Goal: Check status: Check status

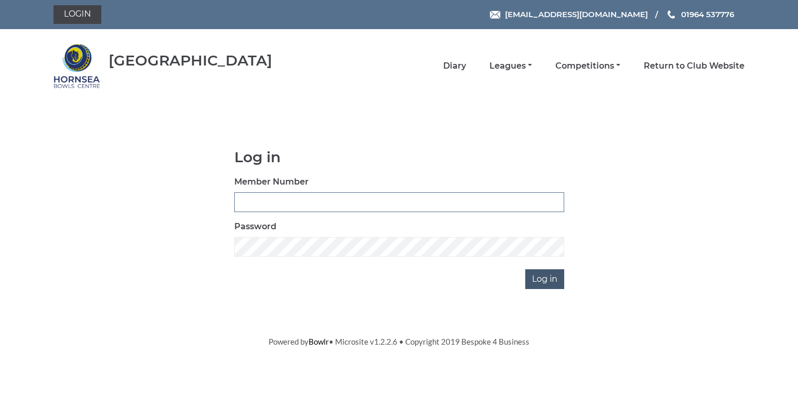
type input "0580"
click at [540, 277] on input "Log in" at bounding box center [544, 279] width 39 height 20
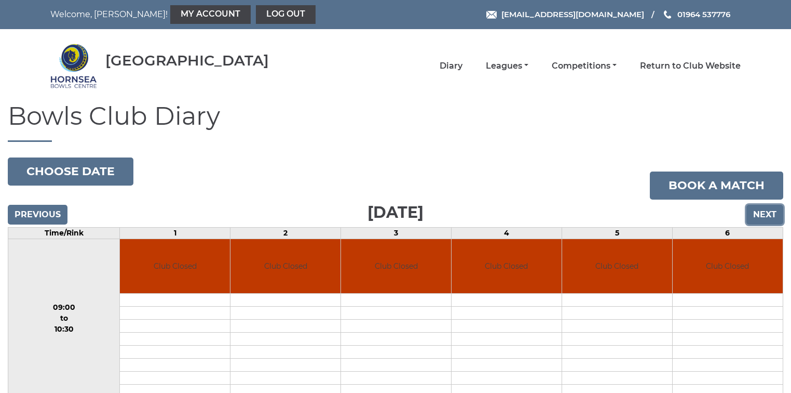
click at [763, 214] on input "Next" at bounding box center [765, 215] width 37 height 20
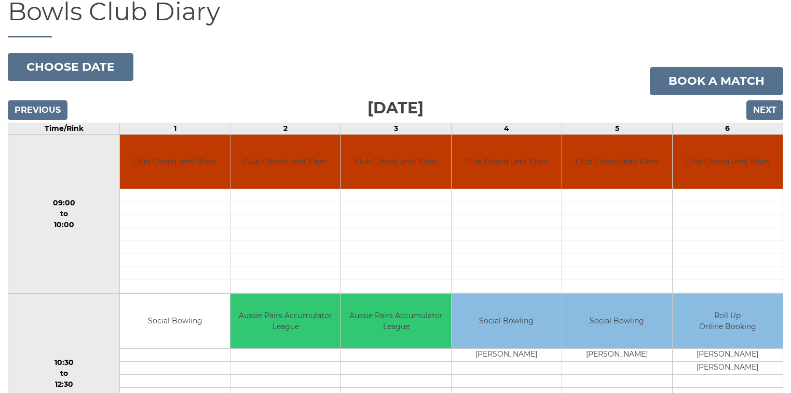
scroll to position [83, 0]
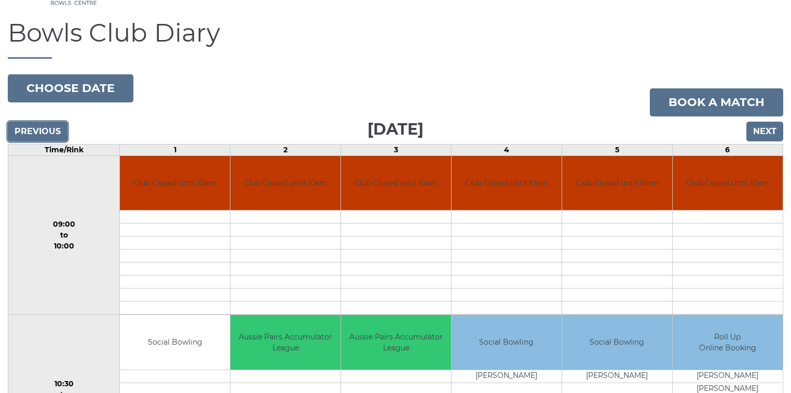
click at [33, 128] on input "Previous" at bounding box center [38, 132] width 60 height 20
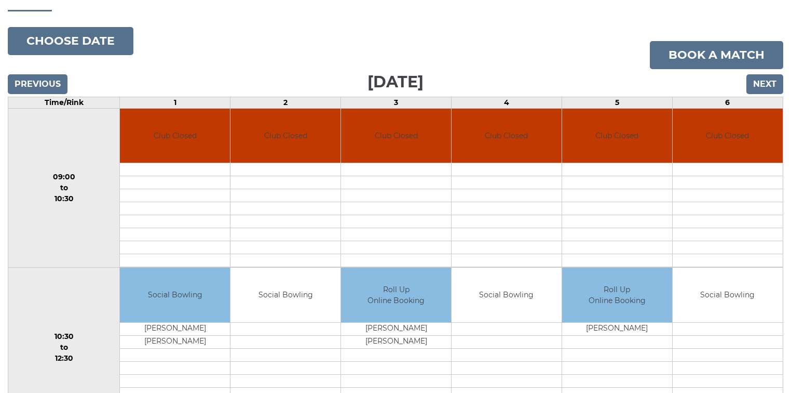
scroll to position [125, 0]
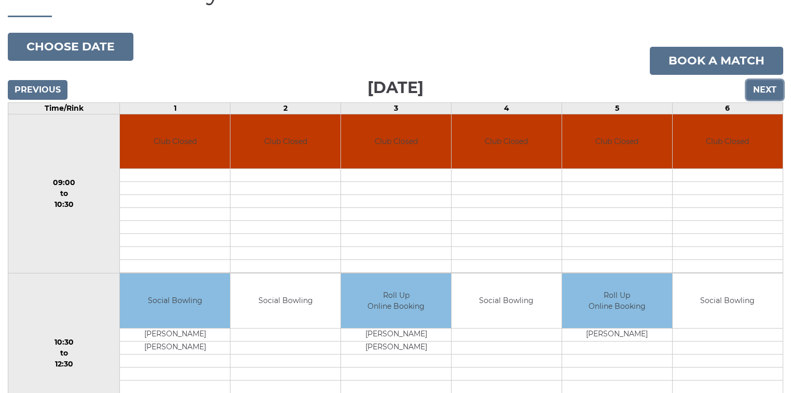
click at [767, 89] on input "Next" at bounding box center [765, 90] width 37 height 20
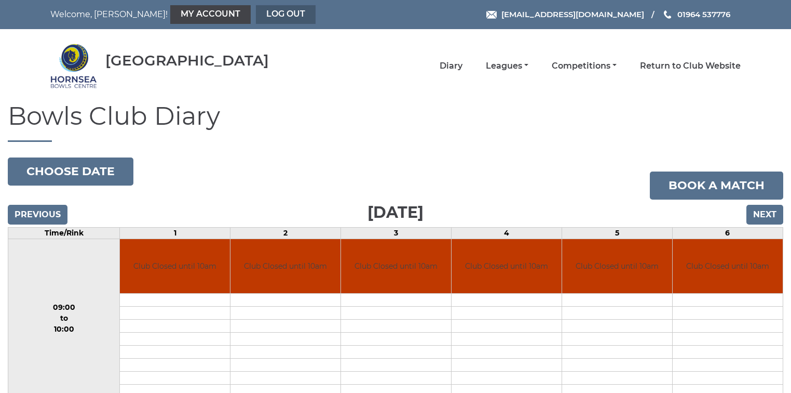
click at [256, 17] on link "Log out" at bounding box center [286, 14] width 60 height 19
